Goal: Task Accomplishment & Management: Use online tool/utility

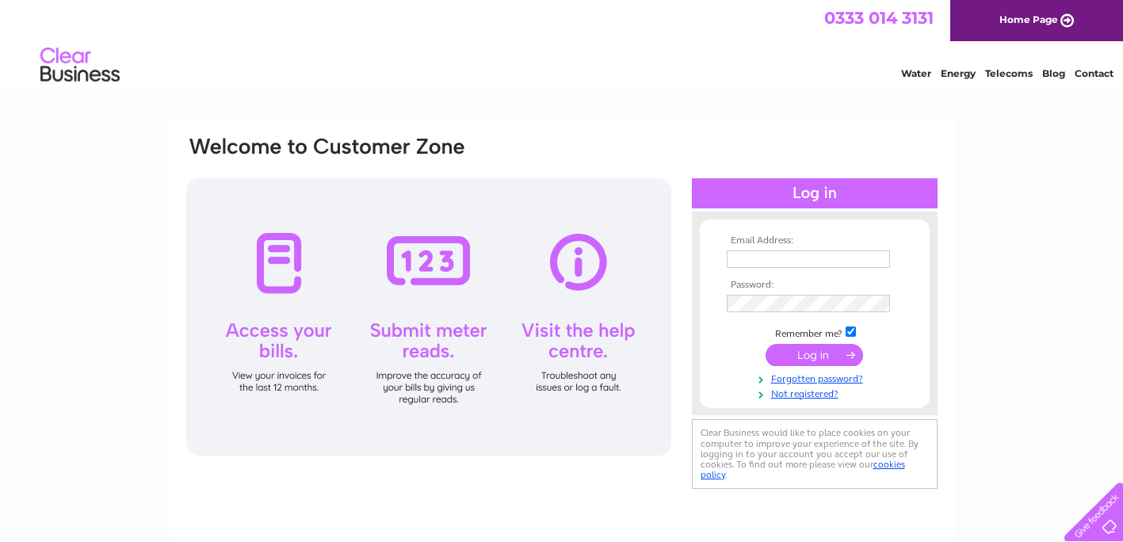
type input "[PERSON_NAME][EMAIL_ADDRESS][DOMAIN_NAME]"
click at [825, 346] on input "submit" at bounding box center [813, 355] width 97 height 22
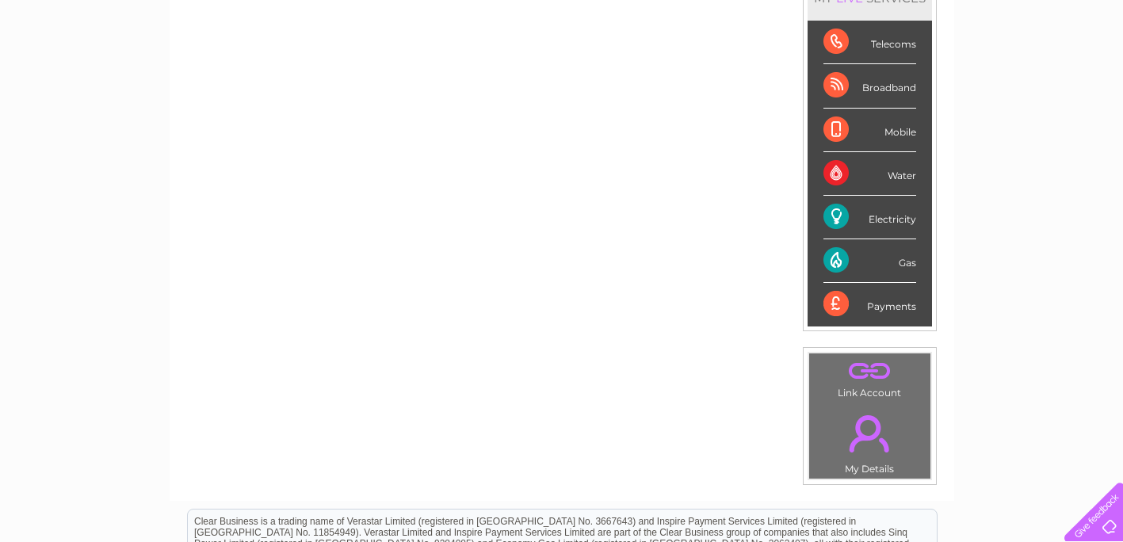
scroll to position [79, 0]
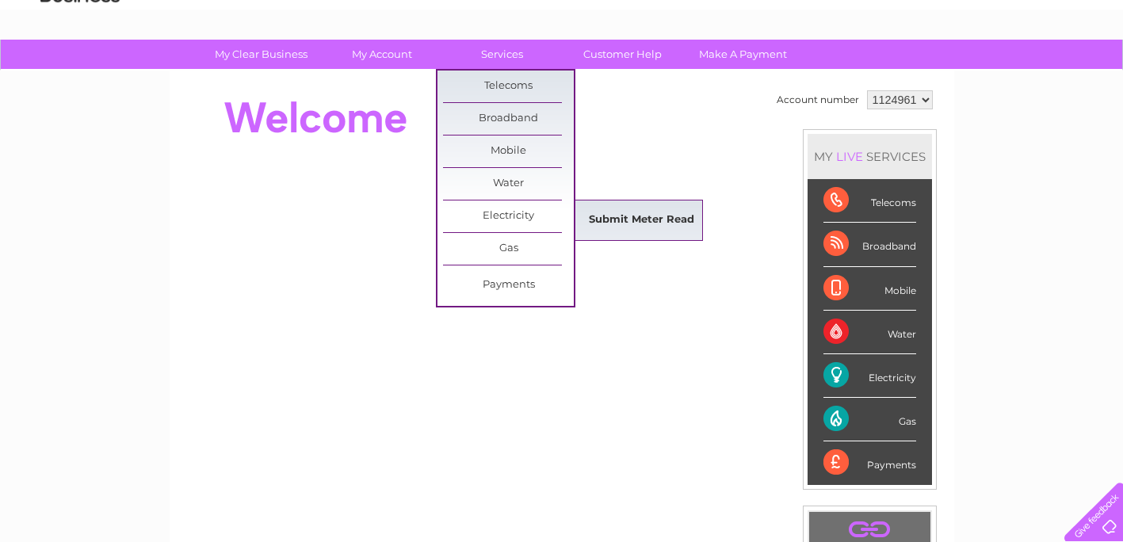
click at [616, 214] on link "Submit Meter Read" at bounding box center [641, 220] width 131 height 32
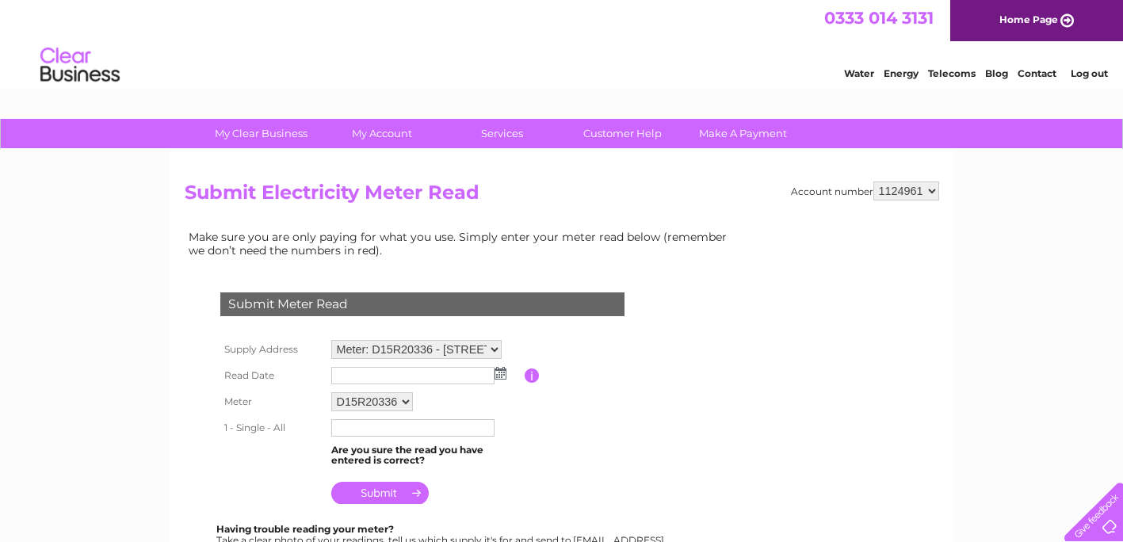
click at [498, 375] on img at bounding box center [500, 373] width 12 height 13
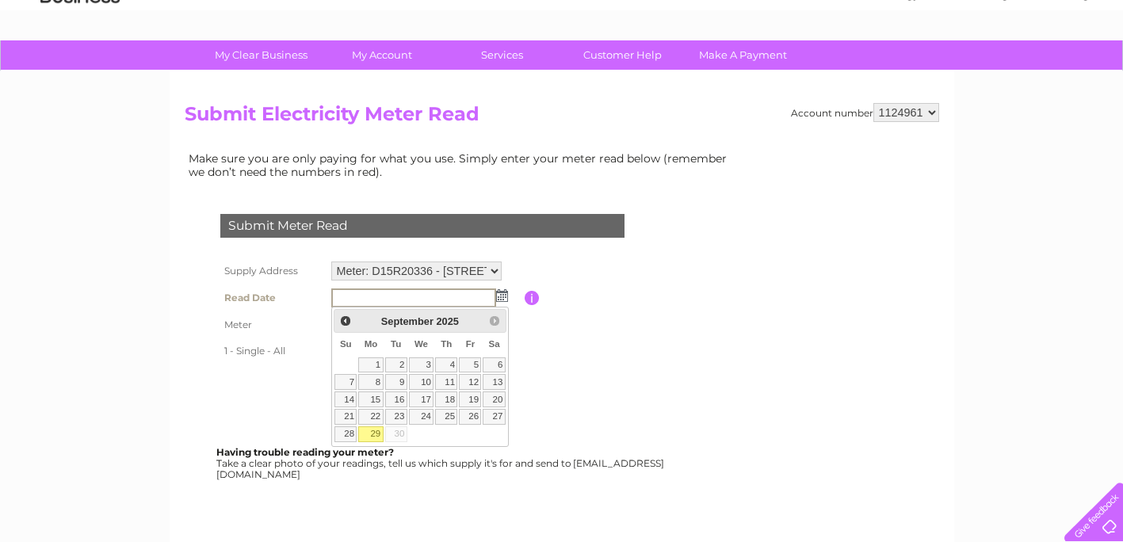
scroll to position [79, 0]
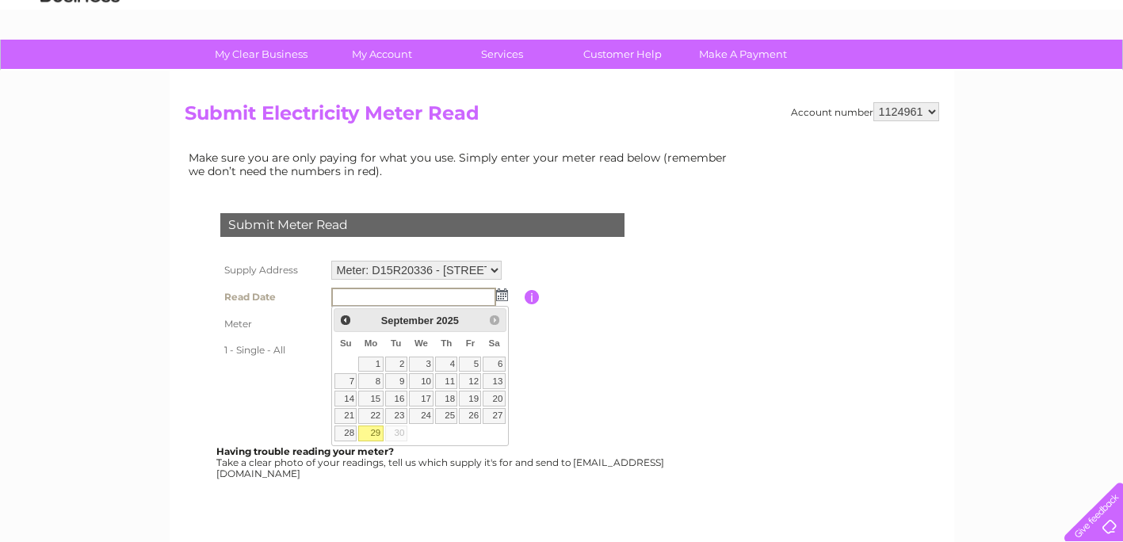
click at [367, 434] on link "29" at bounding box center [370, 433] width 25 height 16
type input "2025/09/29"
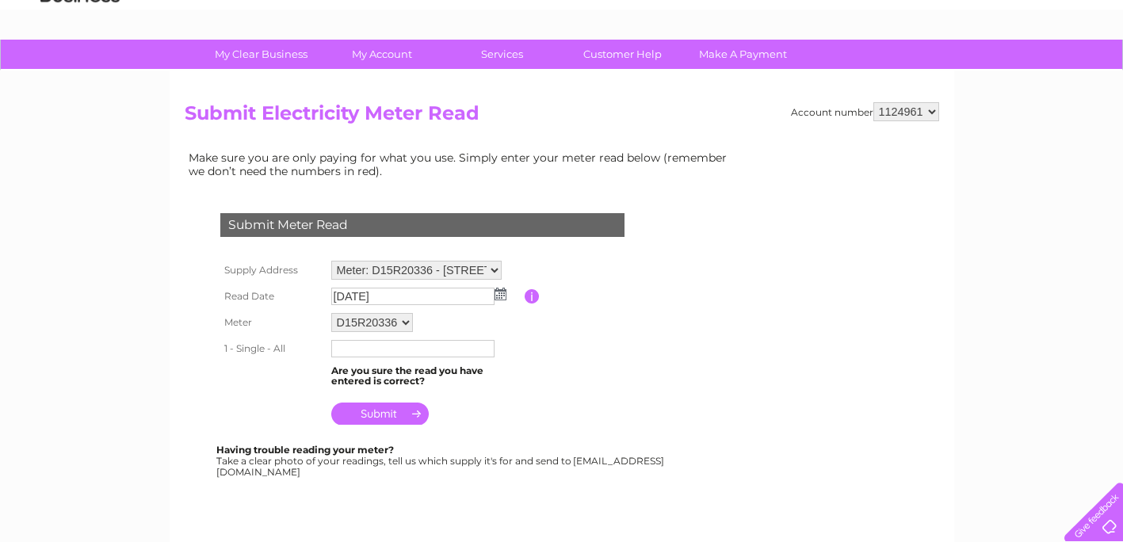
click at [353, 351] on input "text" at bounding box center [412, 348] width 163 height 17
type input "23154"
click at [399, 410] on input "submit" at bounding box center [379, 413] width 97 height 22
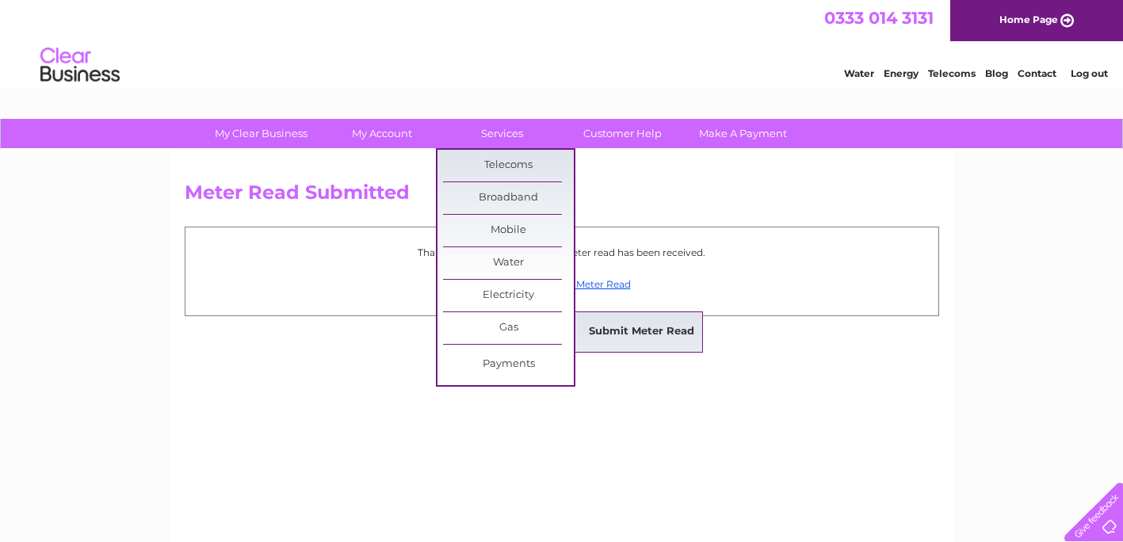
click at [631, 333] on link "Submit Meter Read" at bounding box center [641, 332] width 131 height 32
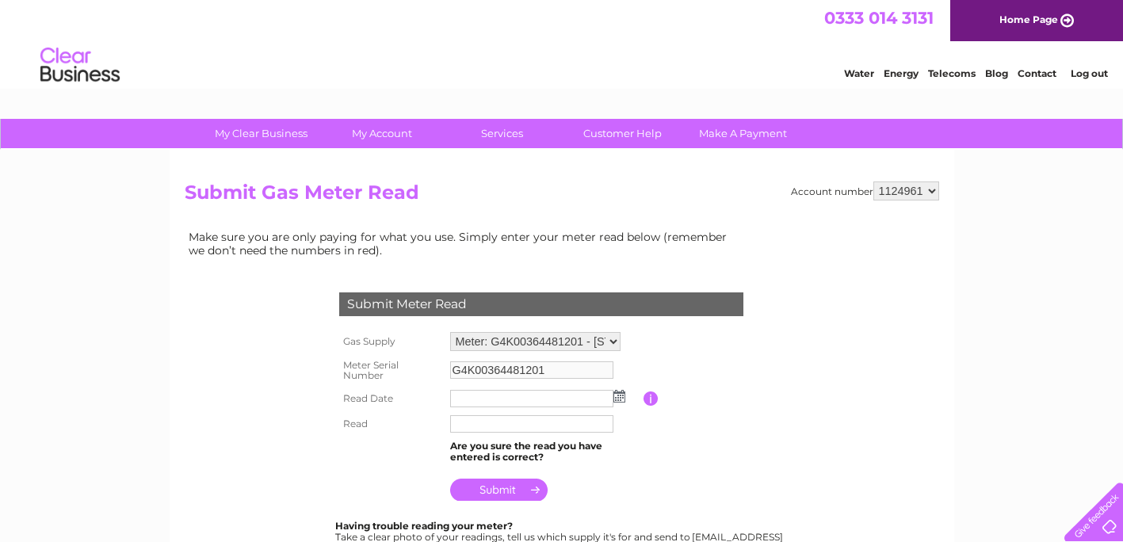
click at [616, 393] on img at bounding box center [619, 396] width 12 height 13
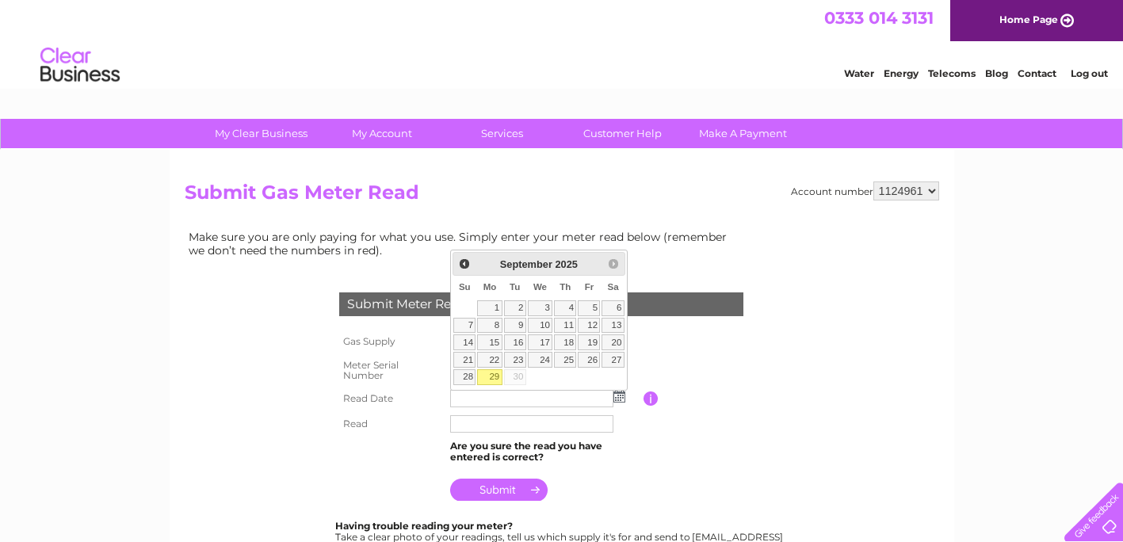
click at [486, 381] on link "29" at bounding box center [489, 377] width 25 height 16
type input "2025/09/29"
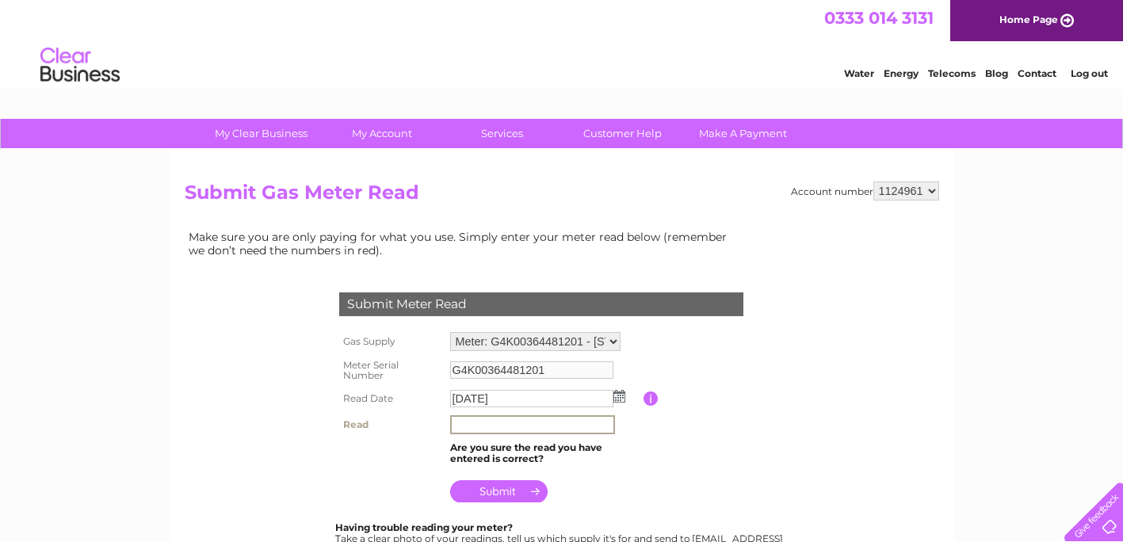
click at [479, 417] on input "text" at bounding box center [532, 424] width 165 height 19
type input "04996"
click at [504, 493] on input "submit" at bounding box center [498, 490] width 97 height 22
